Goal: Transaction & Acquisition: Book appointment/travel/reservation

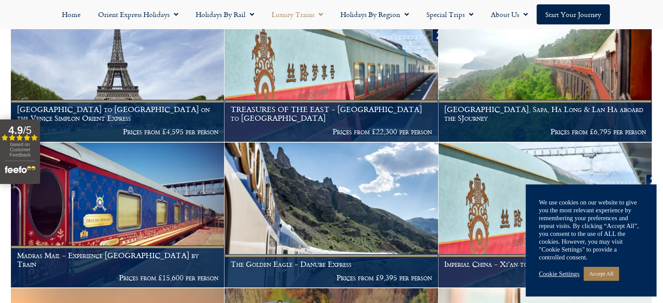
scroll to position [227, 0]
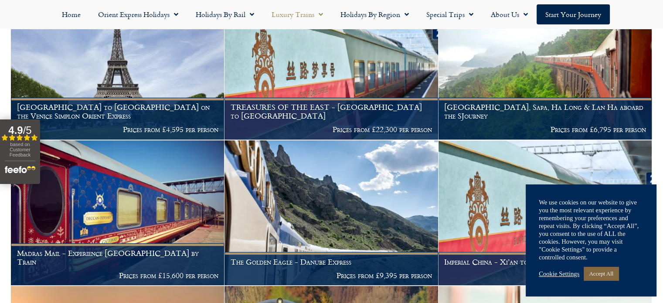
click at [612, 275] on link "Accept All" at bounding box center [601, 274] width 35 height 14
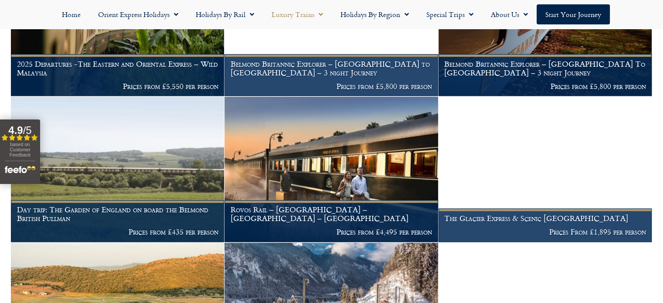
scroll to position [854, 0]
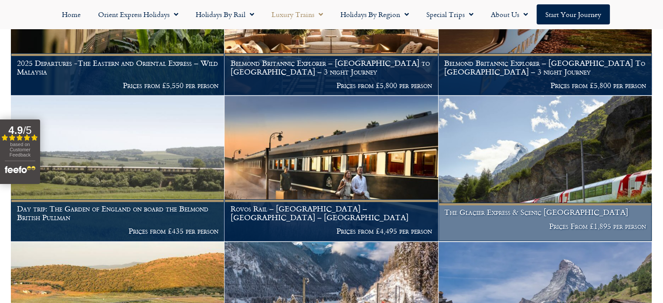
click at [578, 231] on p "Prices From £1,895 per person" at bounding box center [544, 226] width 201 height 9
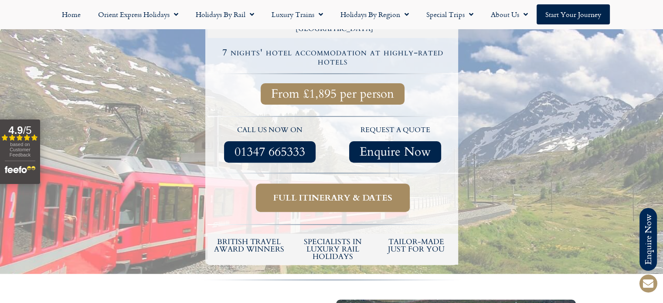
scroll to position [279, 0]
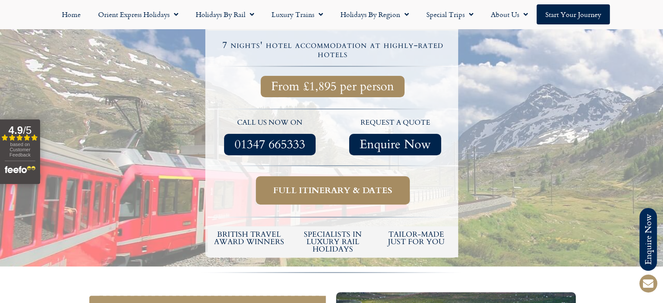
click at [338, 185] on span "Full itinerary & dates" at bounding box center [332, 190] width 119 height 11
click at [326, 185] on span "Full itinerary & dates" at bounding box center [332, 190] width 119 height 11
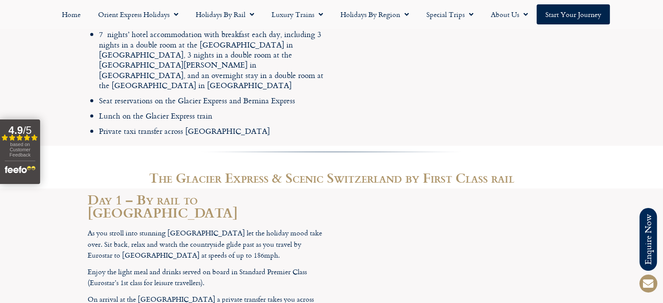
scroll to position [1238, 0]
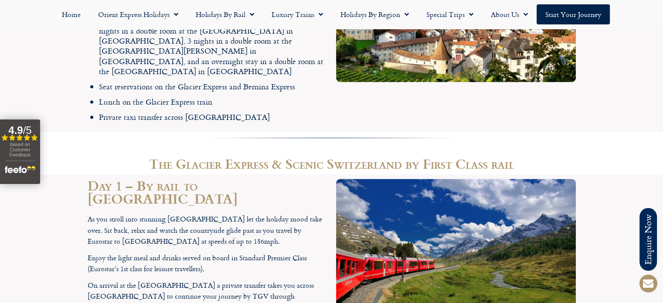
click at [37, 147] on button "4.9 / 5 Filled star Filled star Filled star Filled star Partial star based on C…" at bounding box center [20, 151] width 40 height 65
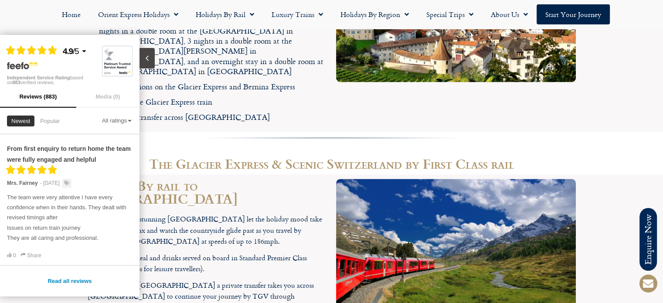
click at [277, 112] on li "Private taxi transfer across Paris" at bounding box center [213, 117] width 228 height 10
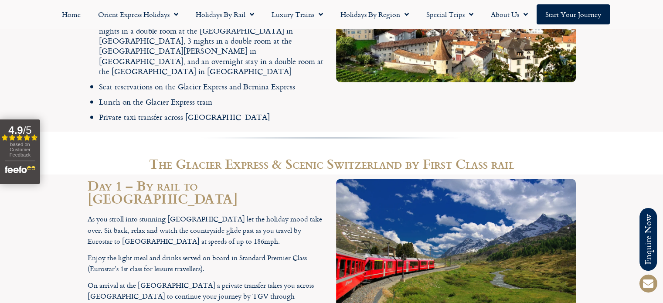
click at [21, 139] on icon "Filled star" at bounding box center [20, 137] width 7 height 7
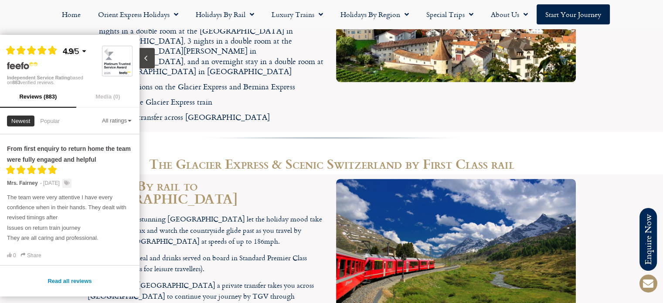
click at [145, 62] on icon "Close slideout" at bounding box center [146, 58] width 8 height 8
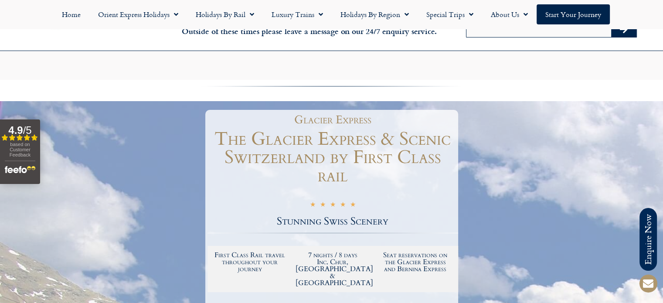
scroll to position [0, 0]
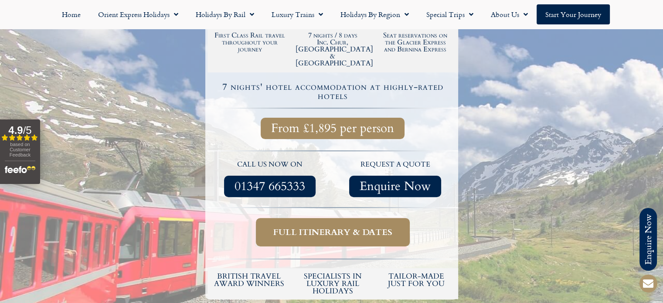
scroll to position [227, 0]
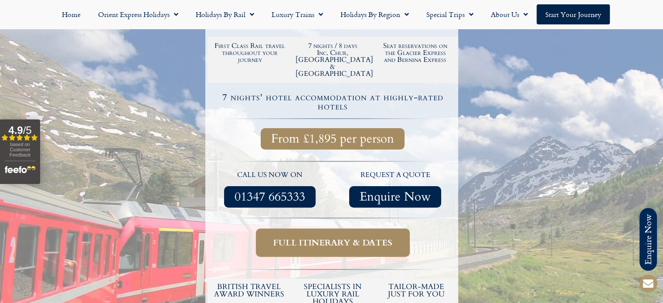
click at [325, 237] on span "Full itinerary & dates" at bounding box center [332, 242] width 119 height 11
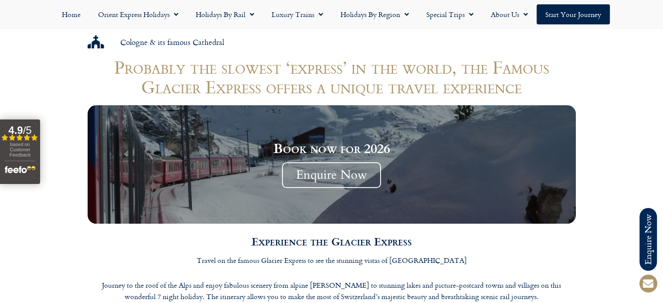
scroll to position [767, 0]
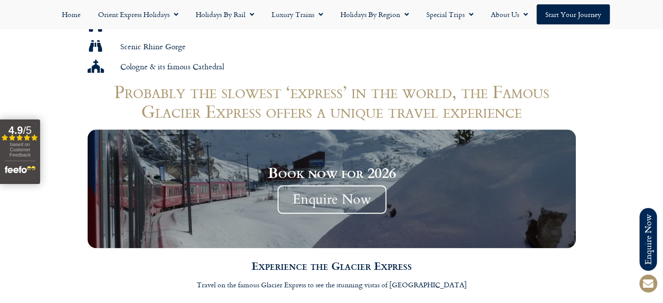
click at [337, 185] on span "Enquire Now" at bounding box center [331, 199] width 109 height 28
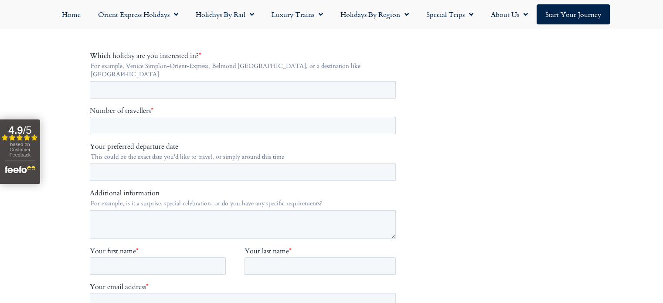
scroll to position [209, 0]
